Goal: Find specific page/section: Find specific page/section

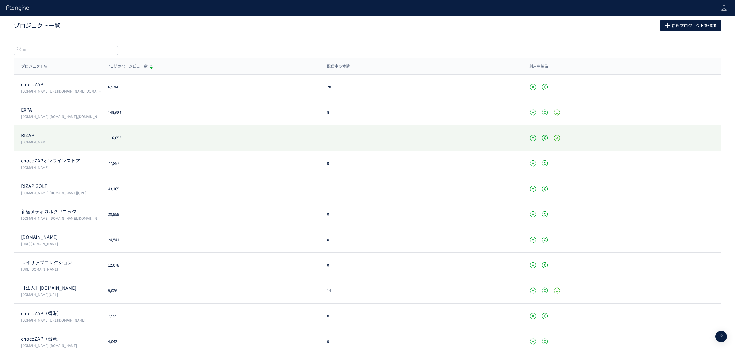
click at [30, 134] on p "RIZAP" at bounding box center [61, 135] width 80 height 7
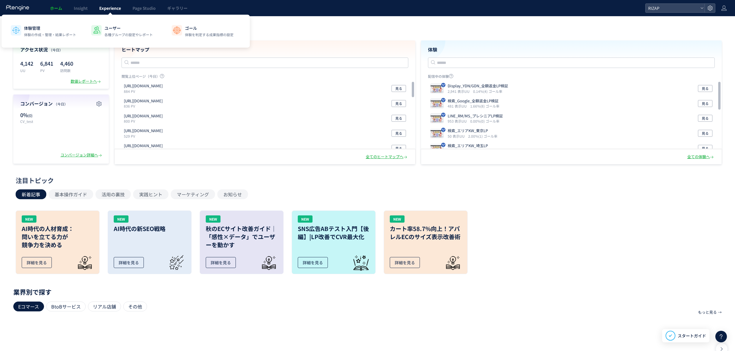
click at [110, 10] on span "Experience" at bounding box center [110, 8] width 22 height 6
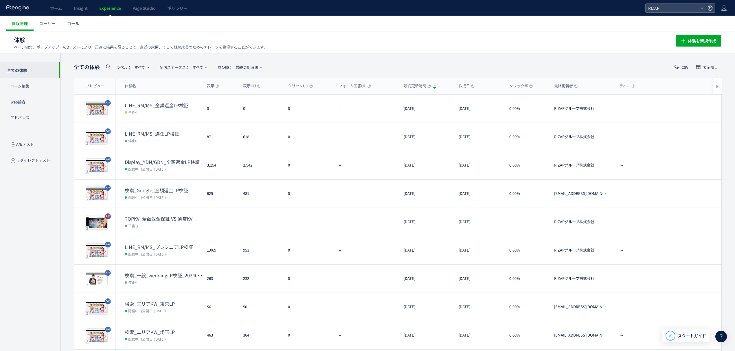
click at [206, 61] on div "全ての体験 ラベル： すべて 配信ステータス​： すべて 並び順： 最終更新時間" at bounding box center [170, 67] width 192 height 12
click at [207, 67] on icon "button" at bounding box center [205, 67] width 3 height 3
click at [184, 122] on li "下書き" at bounding box center [185, 125] width 24 height 10
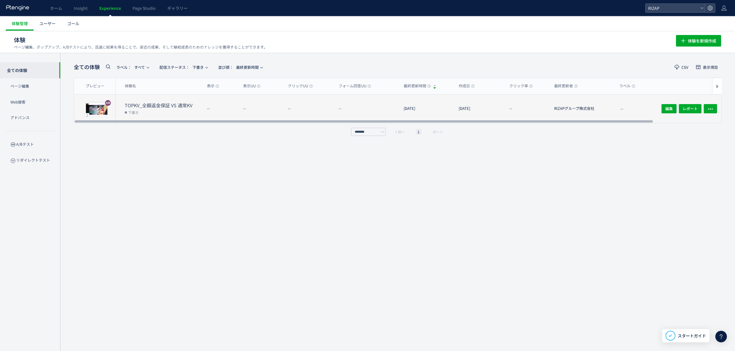
click at [170, 110] on dd "下書き" at bounding box center [164, 113] width 78 height 8
